Goal: Task Accomplishment & Management: Use online tool/utility

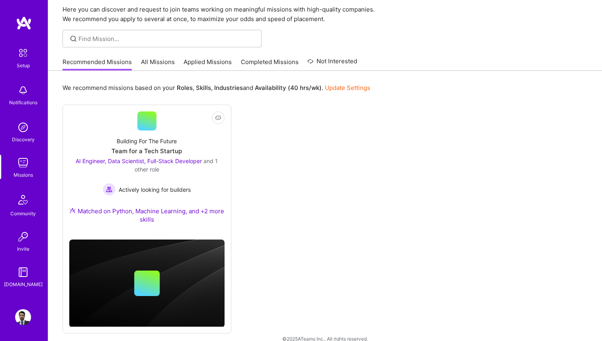
scroll to position [38, 0]
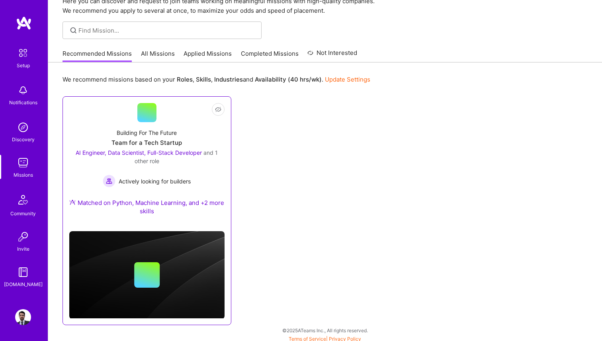
click at [157, 143] on div "Team for a Tech Startup" at bounding box center [147, 143] width 71 height 8
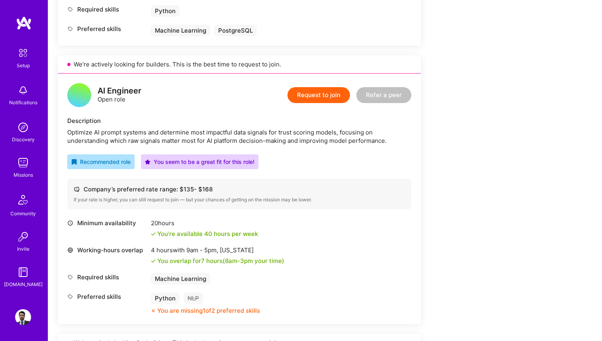
scroll to position [427, 0]
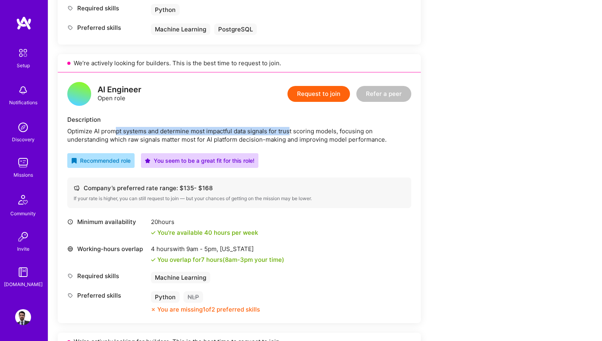
drag, startPoint x: 114, startPoint y: 132, endPoint x: 292, endPoint y: 134, distance: 178.1
click at [292, 134] on div "Optimize AI prompt systems and determine most impactful data signals for trust …" at bounding box center [239, 135] width 344 height 17
click at [330, 134] on div "Optimize AI prompt systems and determine most impactful data signals for trust …" at bounding box center [239, 135] width 344 height 17
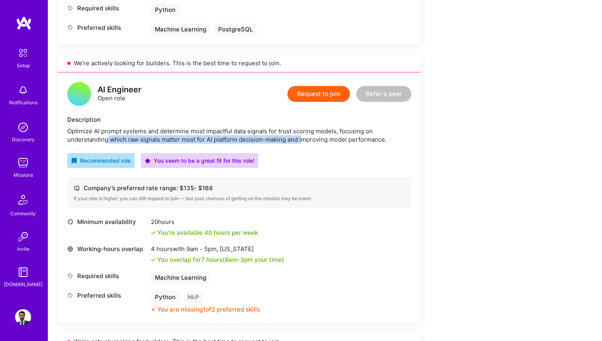
drag, startPoint x: 108, startPoint y: 140, endPoint x: 304, endPoint y: 143, distance: 195.6
click at [304, 143] on div "Optimize AI prompt systems and determine most impactful data signals for trust …" at bounding box center [239, 135] width 344 height 17
click at [359, 138] on div "Optimize AI prompt systems and determine most impactful data signals for trust …" at bounding box center [239, 135] width 344 height 17
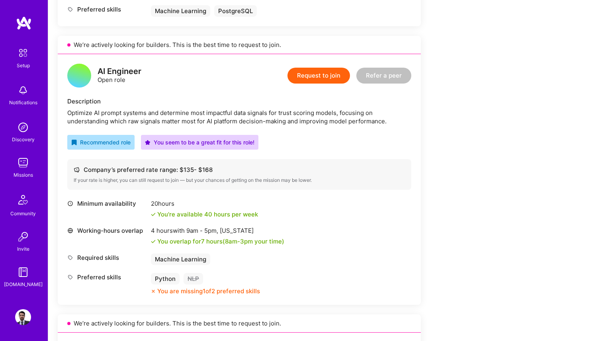
scroll to position [441, 0]
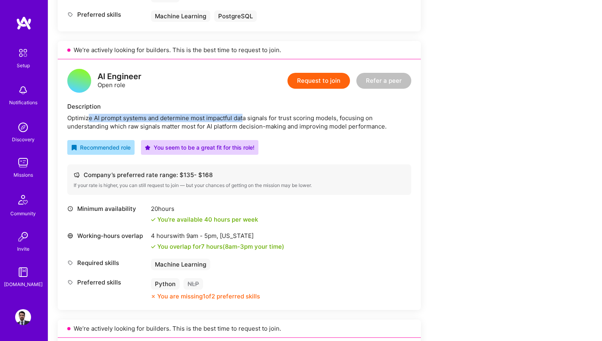
drag, startPoint x: 88, startPoint y: 118, endPoint x: 243, endPoint y: 118, distance: 155.4
click at [244, 118] on div "Optimize AI prompt systems and determine most impactful data signals for trust …" at bounding box center [239, 122] width 344 height 17
click at [252, 118] on div "Optimize AI prompt systems and determine most impactful data signals for trust …" at bounding box center [239, 122] width 344 height 17
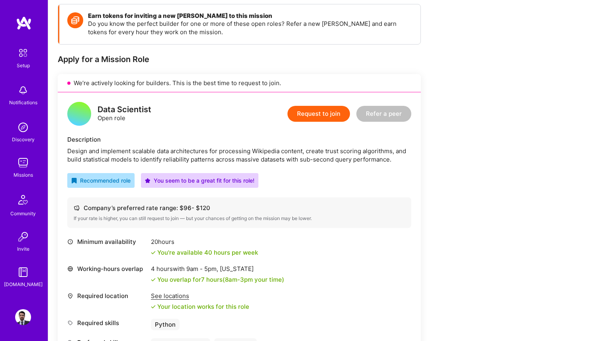
scroll to position [0, 0]
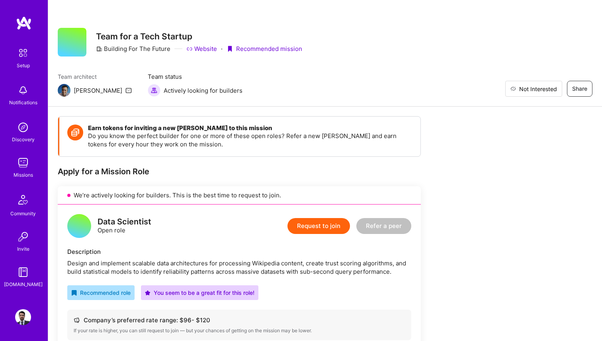
click at [555, 90] on span "Not Interested" at bounding box center [538, 89] width 38 height 8
click at [34, 163] on link "Missions" at bounding box center [22, 167] width 49 height 24
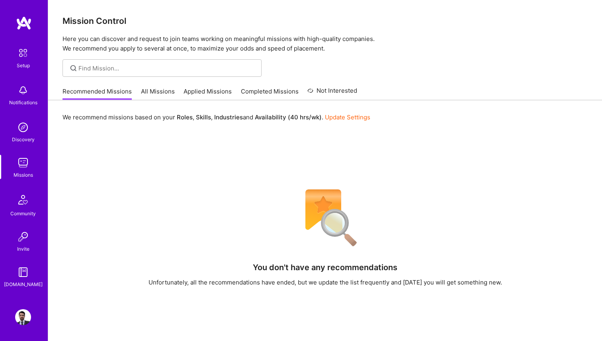
click at [157, 92] on link "All Missions" at bounding box center [158, 93] width 34 height 13
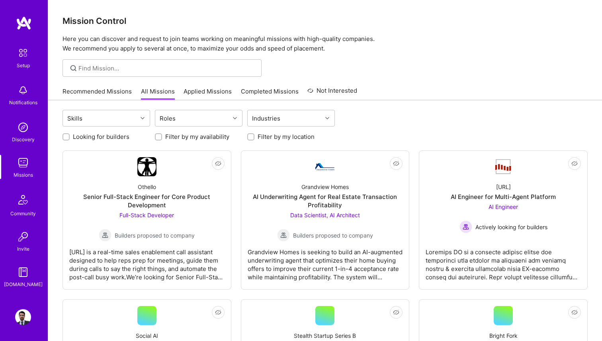
click at [110, 94] on link "Recommended Missions" at bounding box center [97, 93] width 69 height 13
